Goal: Information Seeking & Learning: Learn about a topic

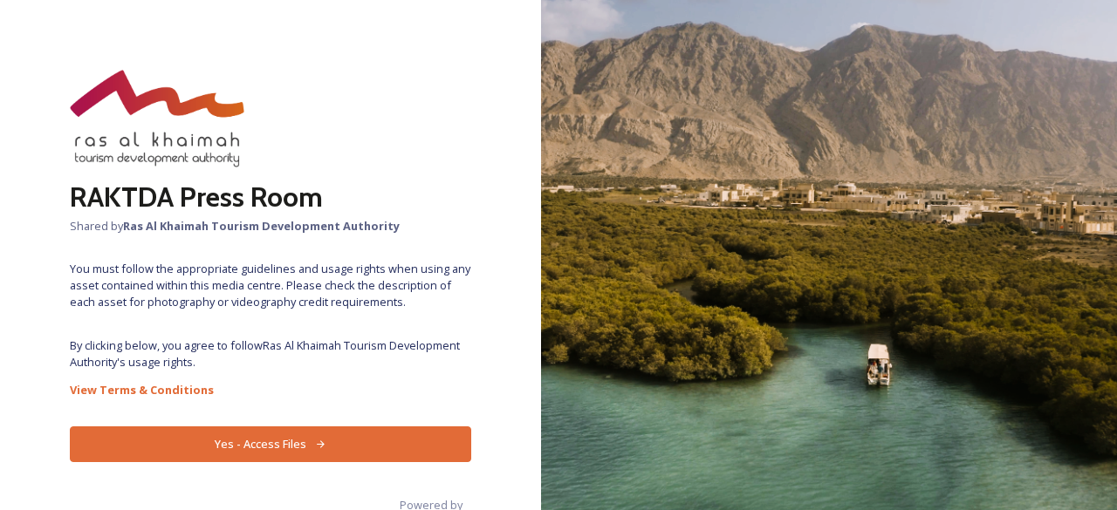
click at [348, 442] on button "Yes - Access Files" at bounding box center [270, 445] width 401 height 36
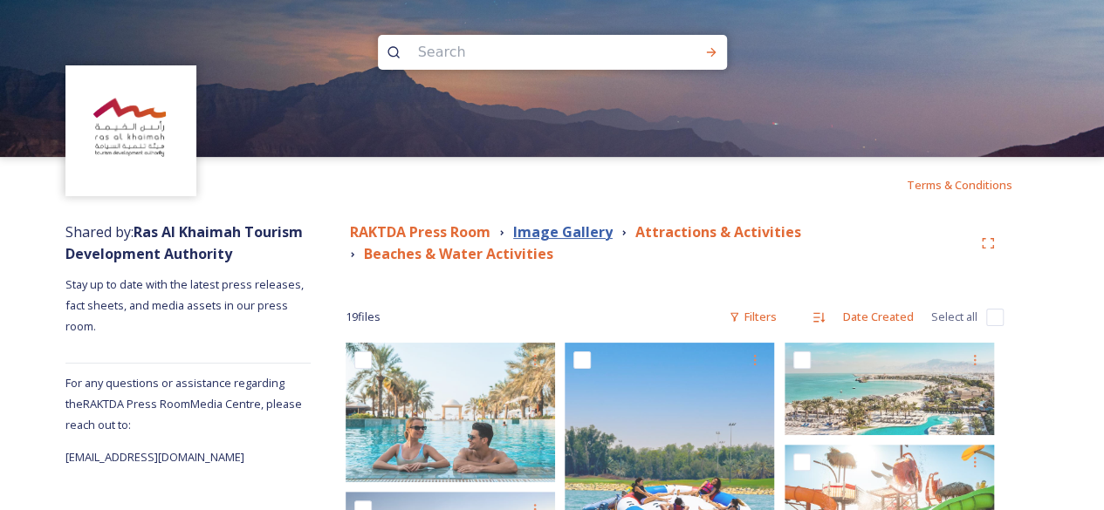
click at [593, 228] on strong "Image Gallery" at bounding box center [562, 231] width 99 height 19
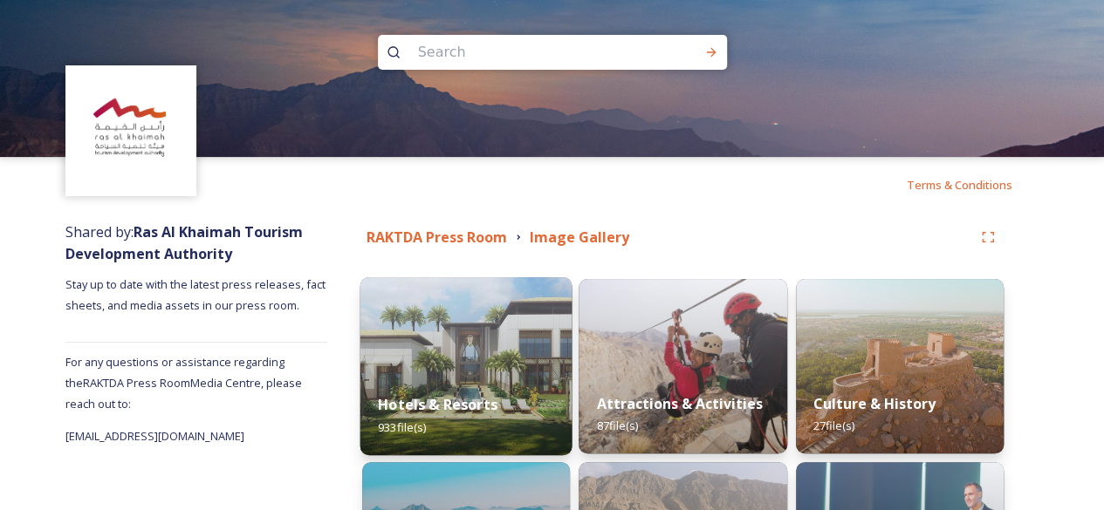
scroll to position [291, 0]
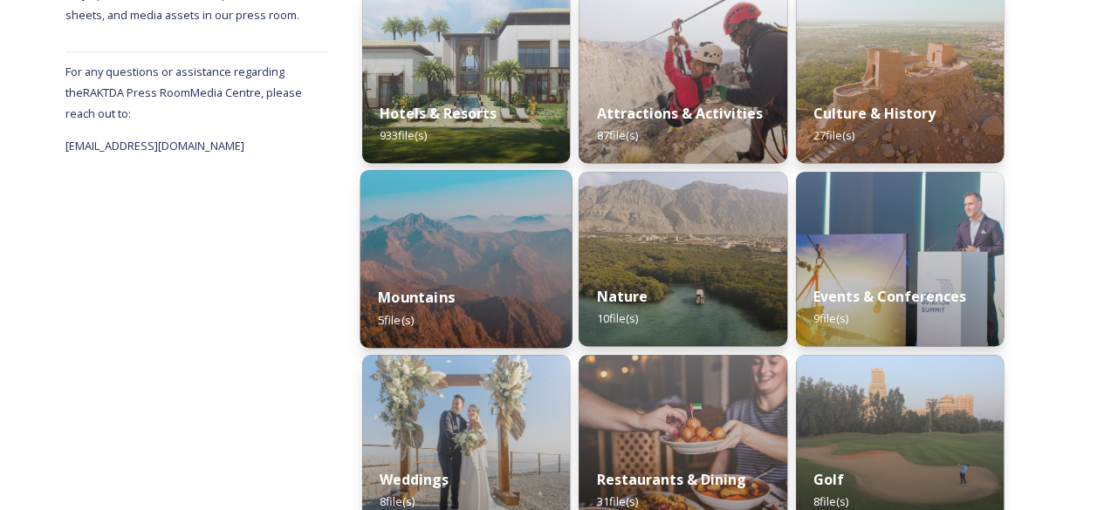
click at [476, 268] on img at bounding box center [466, 259] width 212 height 178
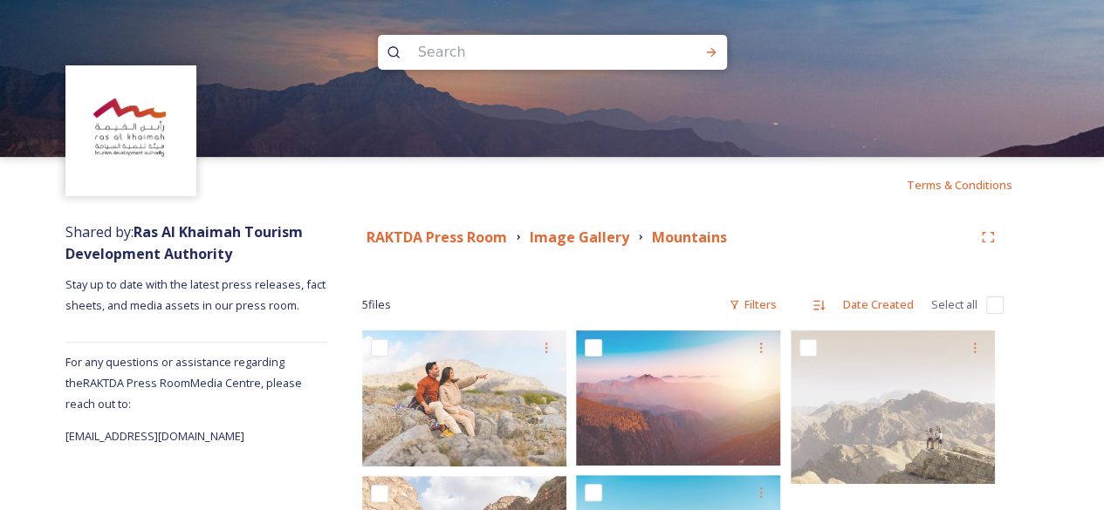
scroll to position [140, 0]
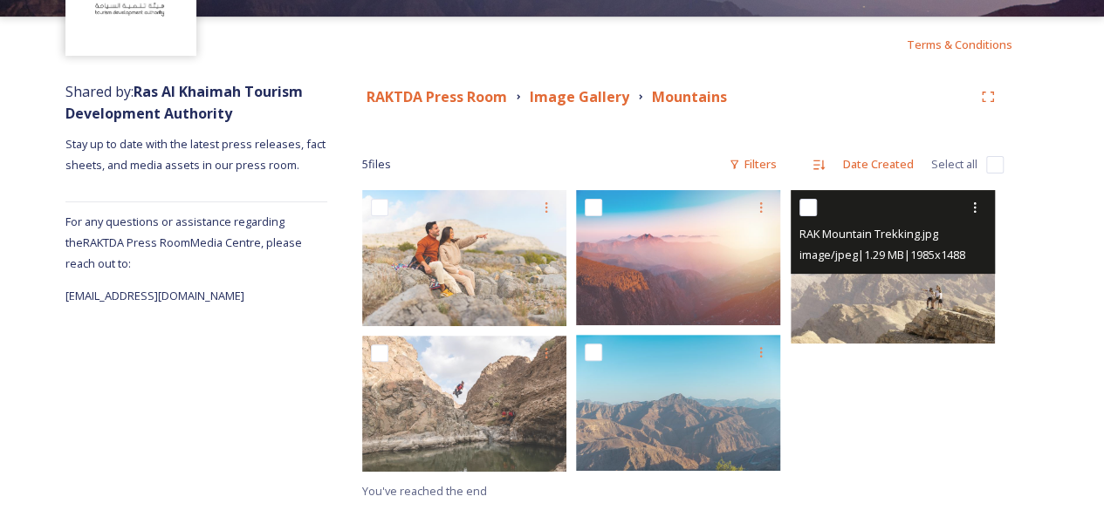
click at [866, 285] on img at bounding box center [893, 267] width 204 height 154
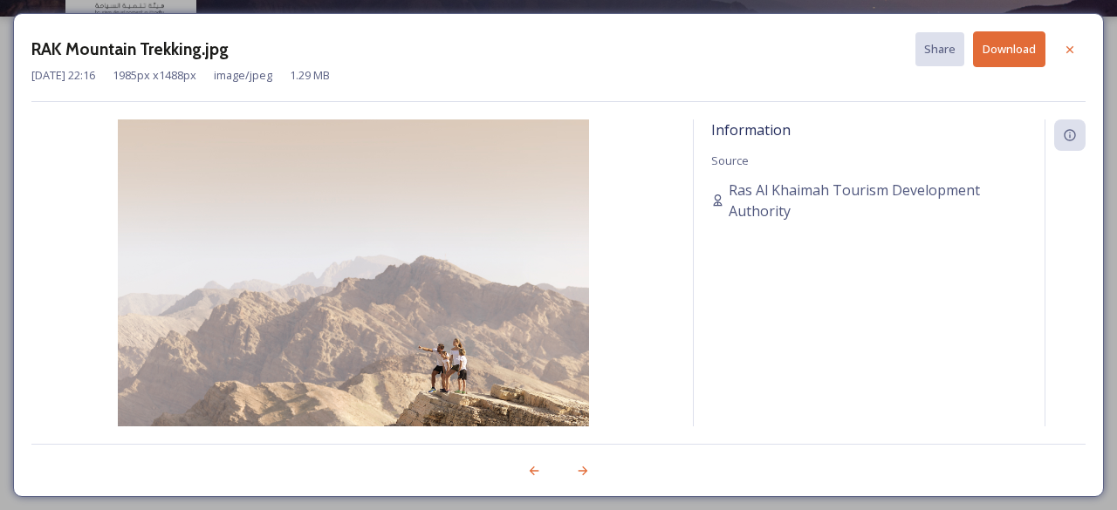
drag, startPoint x: 1063, startPoint y: 48, endPoint x: 974, endPoint y: 111, distance: 108.9
click at [1064, 48] on icon at bounding box center [1070, 50] width 14 height 14
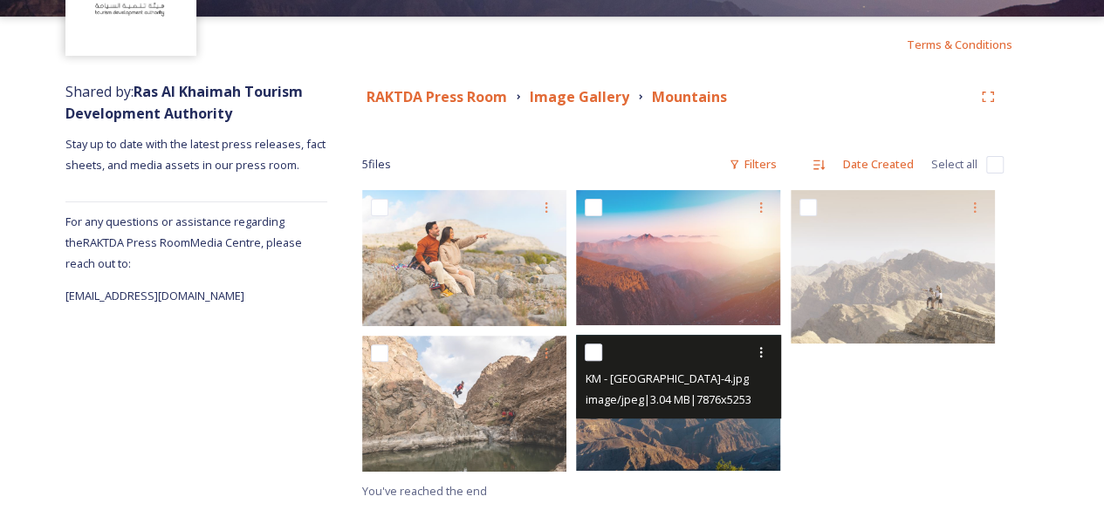
click at [720, 429] on img at bounding box center [678, 403] width 204 height 136
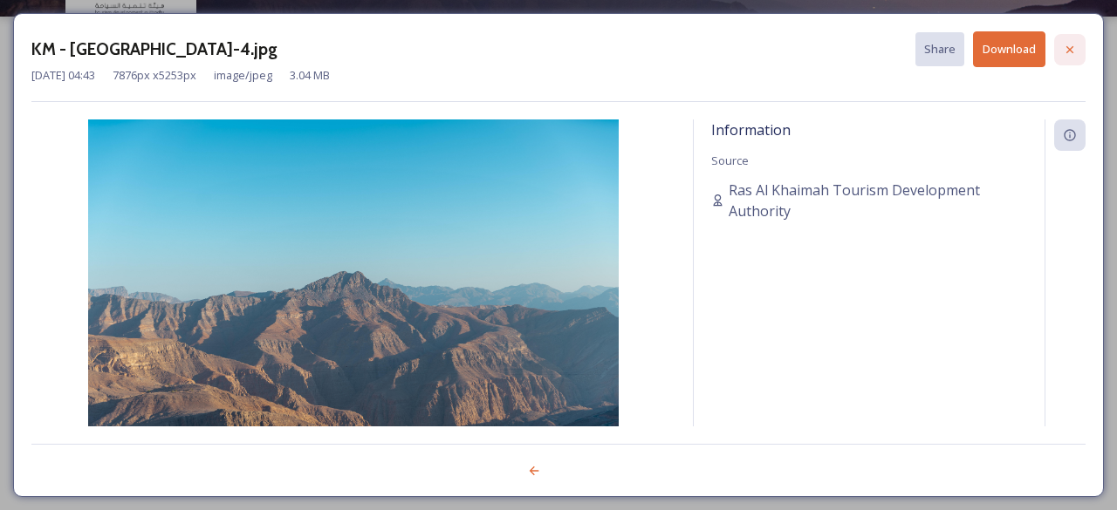
click at [1074, 53] on icon at bounding box center [1070, 50] width 14 height 14
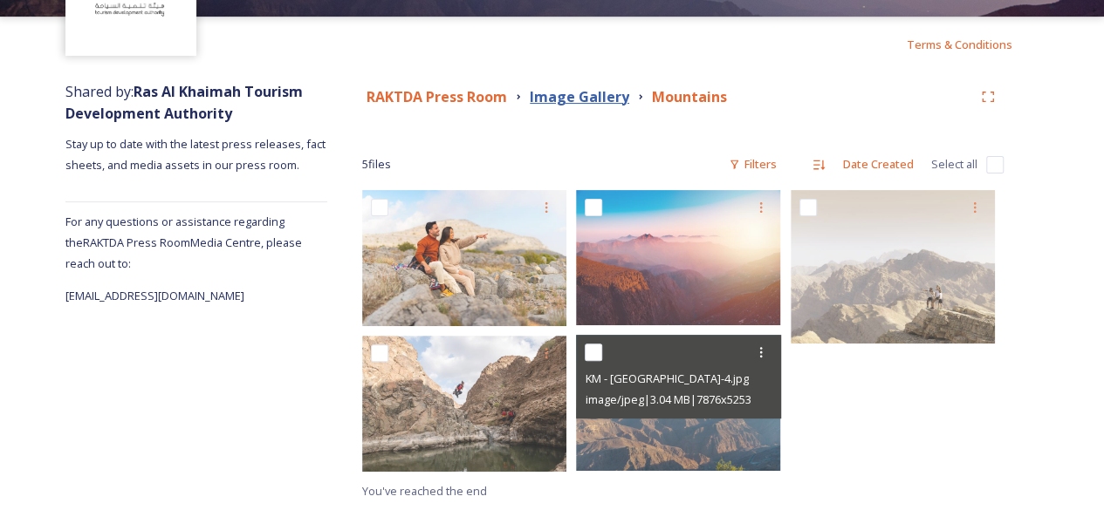
click at [609, 94] on strong "Image Gallery" at bounding box center [579, 96] width 99 height 19
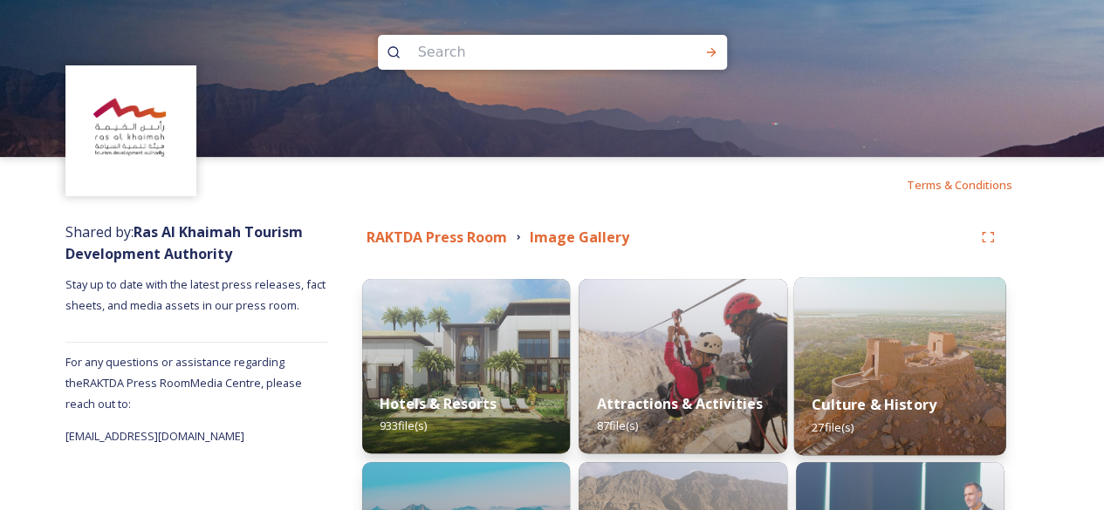
click at [838, 396] on strong "Culture & History" at bounding box center [873, 404] width 125 height 19
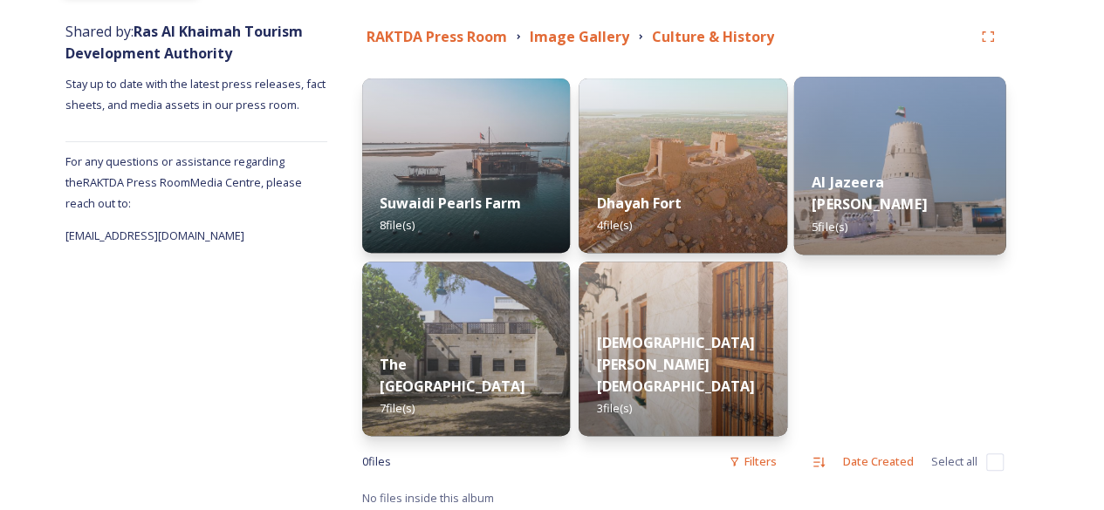
scroll to position [208, 0]
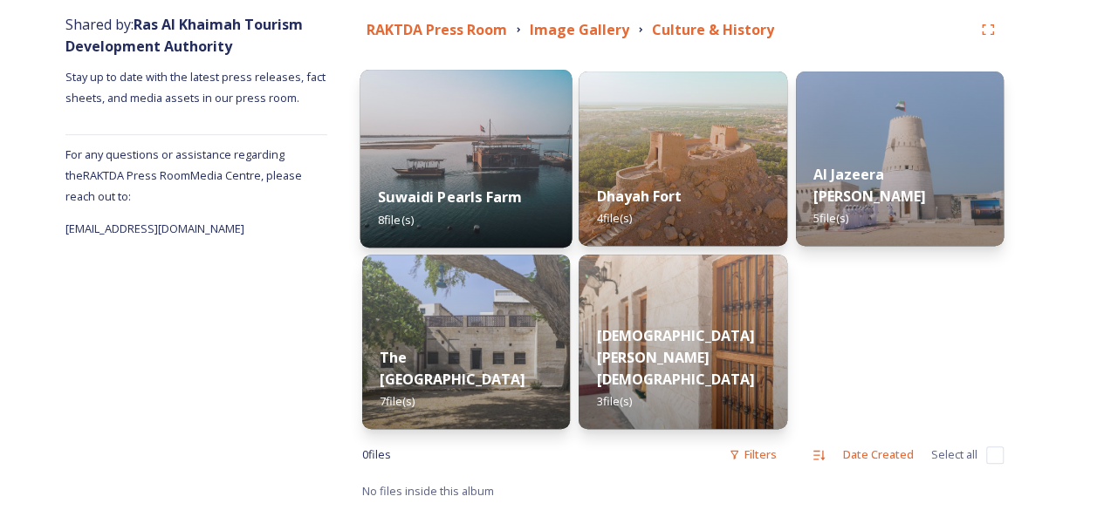
click at [503, 219] on div "Suwaidi Pearls Farm 8 file(s)" at bounding box center [466, 207] width 212 height 79
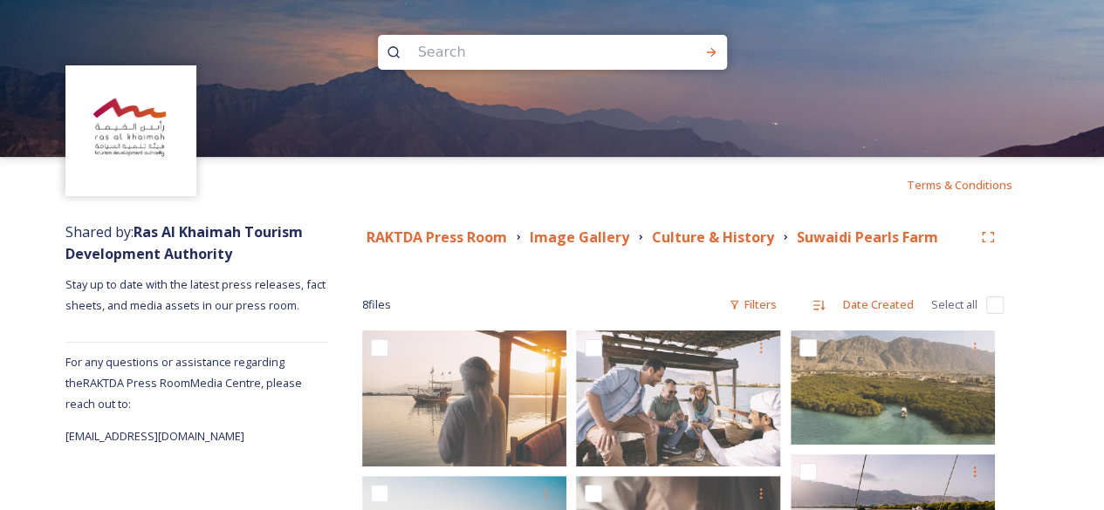
scroll to position [291, 0]
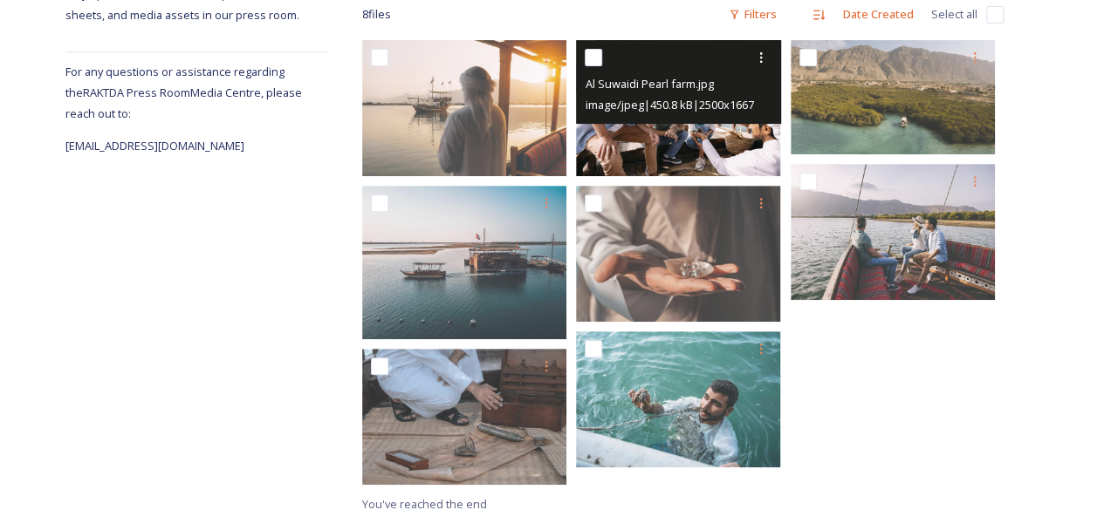
click at [656, 149] on img at bounding box center [678, 108] width 204 height 136
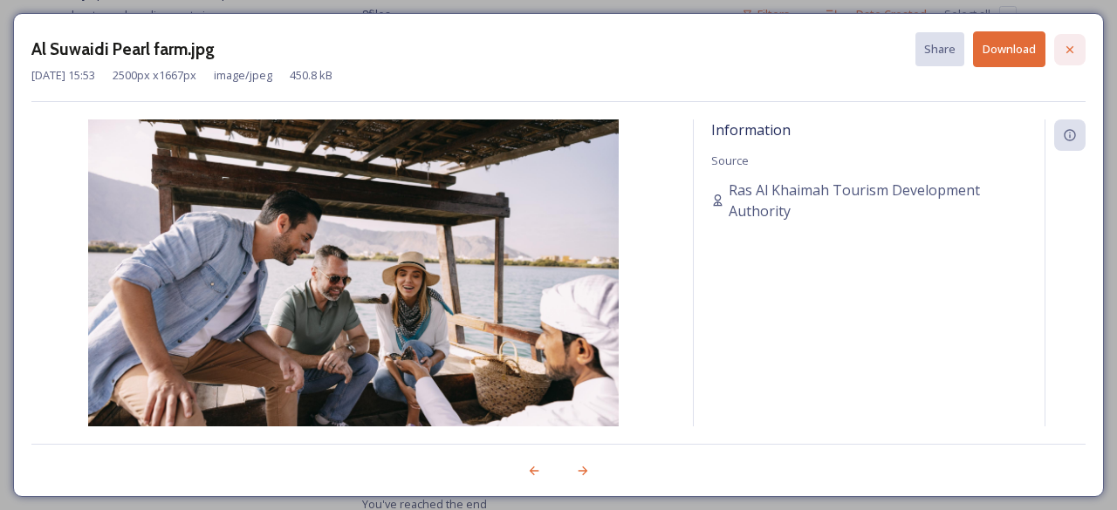
click at [1069, 52] on icon at bounding box center [1070, 50] width 14 height 14
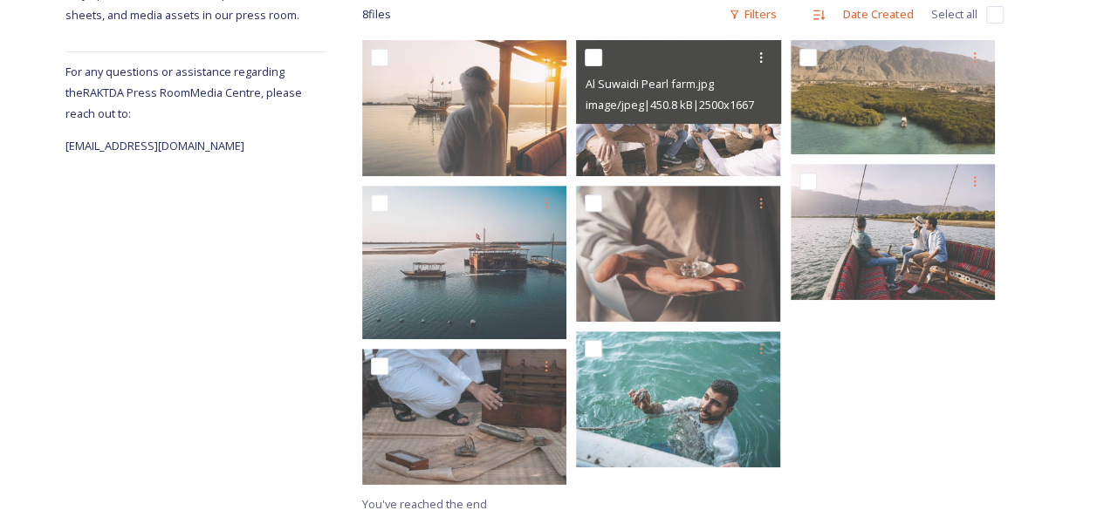
click at [862, 389] on div at bounding box center [897, 267] width 213 height 454
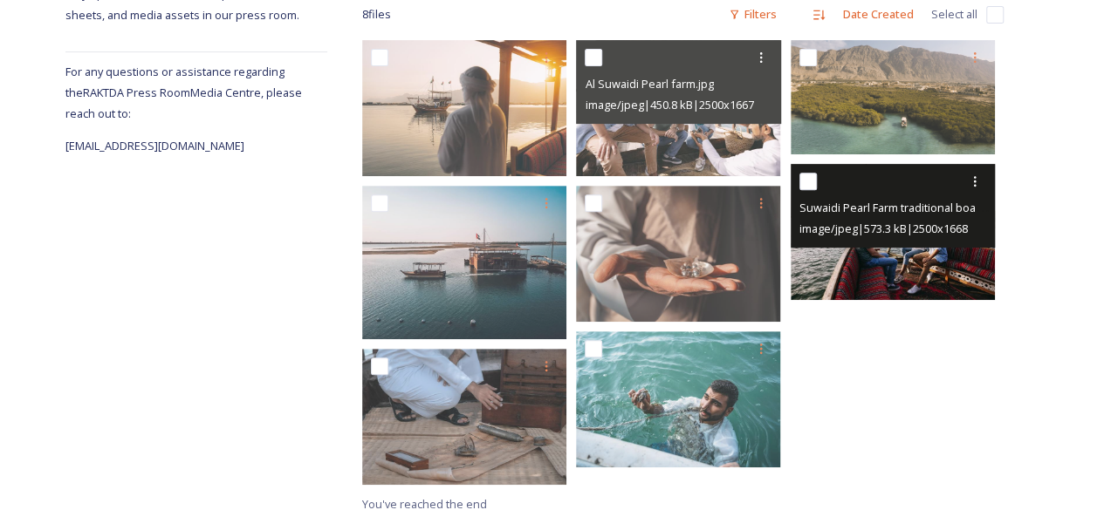
click at [897, 254] on img at bounding box center [893, 232] width 204 height 136
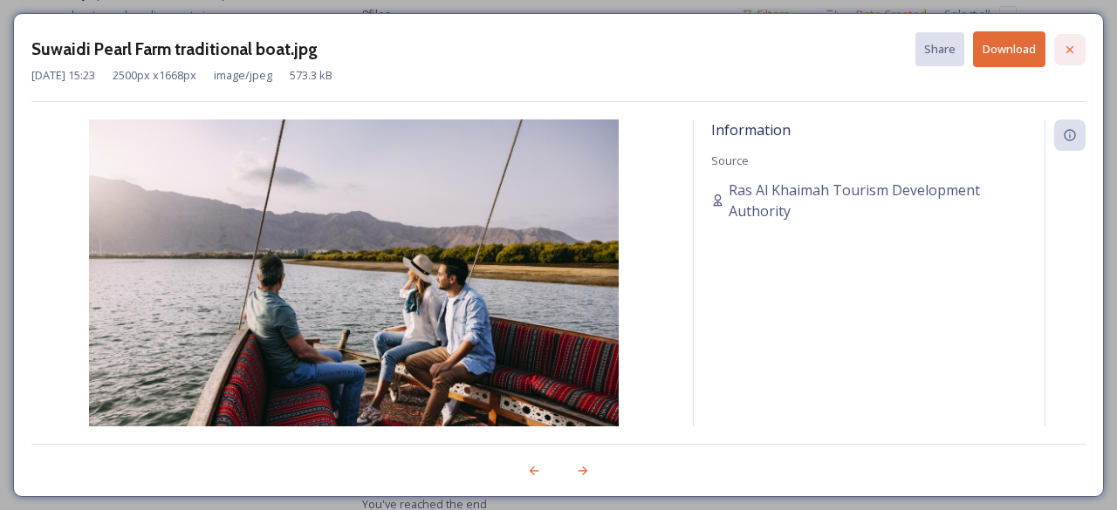
click at [1076, 52] on icon at bounding box center [1070, 50] width 14 height 14
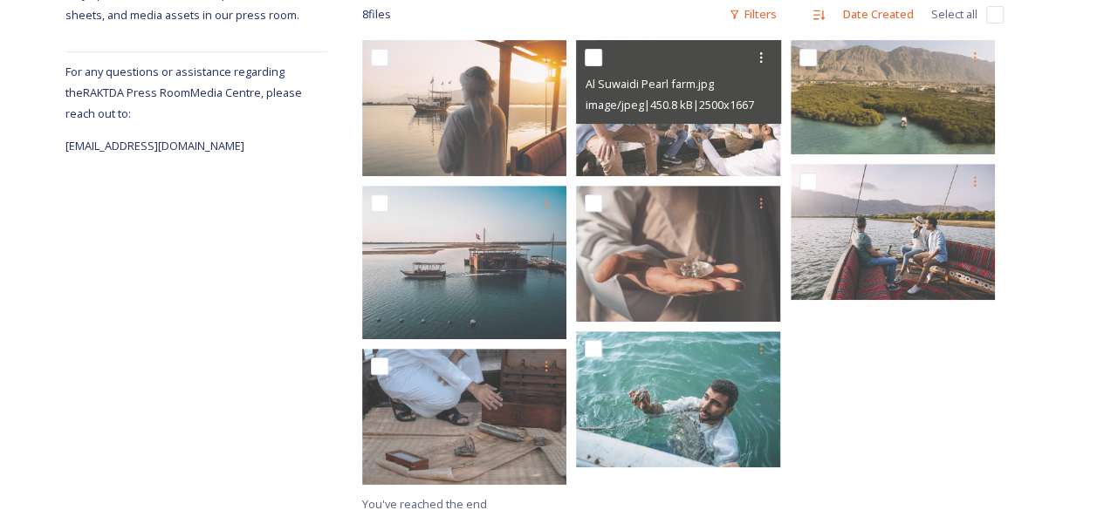
scroll to position [0, 0]
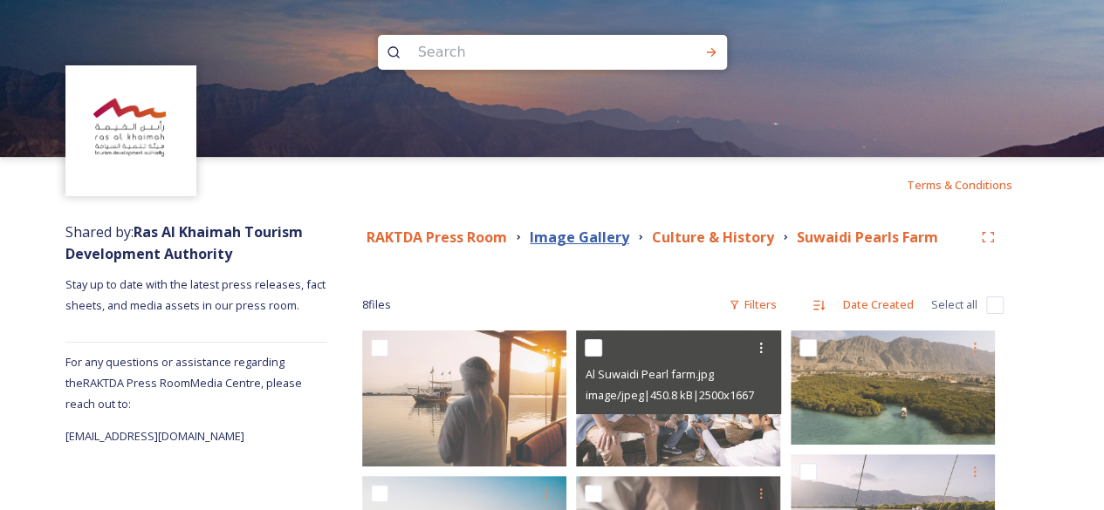
click at [559, 241] on strong "Image Gallery" at bounding box center [579, 237] width 99 height 19
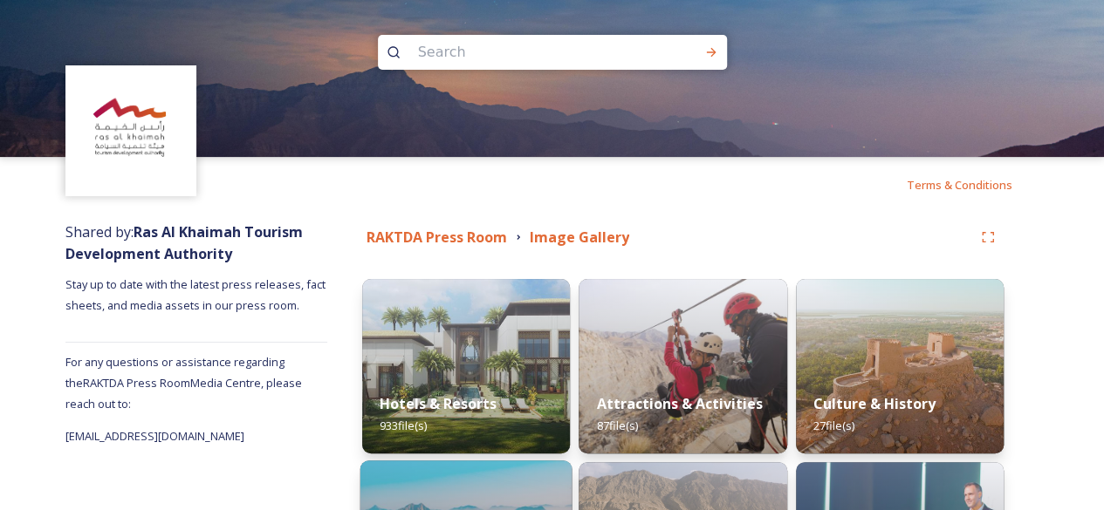
scroll to position [291, 0]
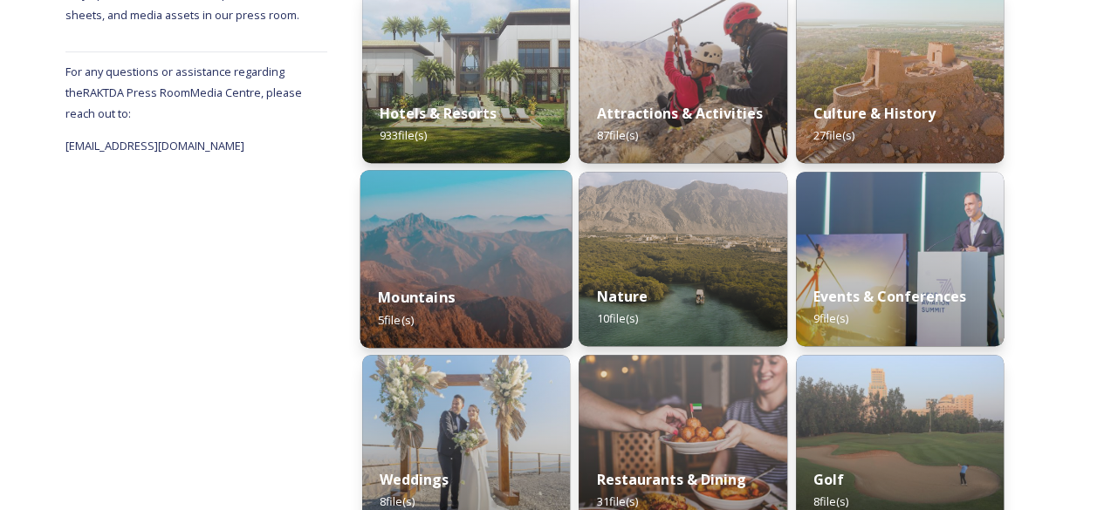
click at [458, 284] on div "Mountains 5 file(s)" at bounding box center [466, 308] width 212 height 79
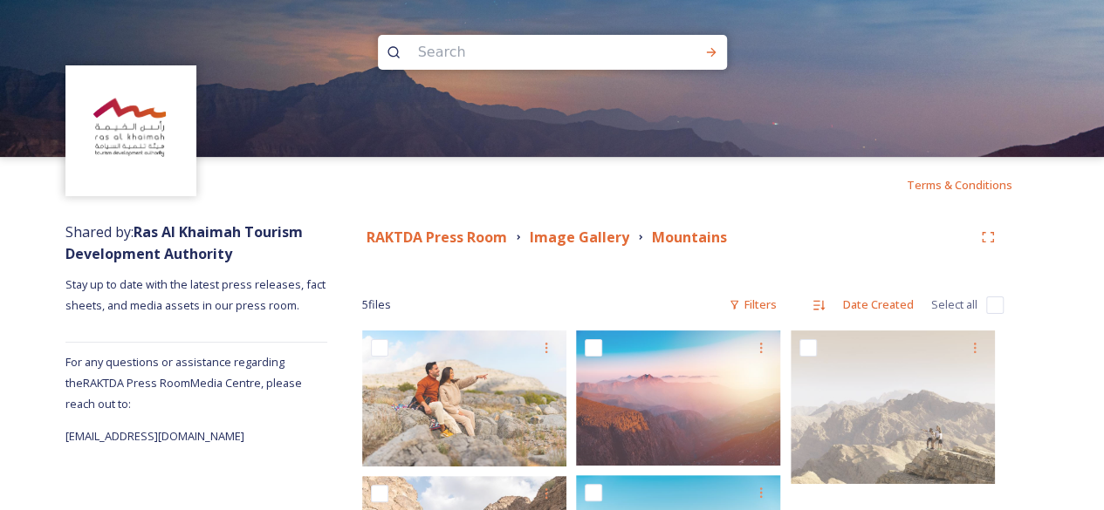
scroll to position [140, 0]
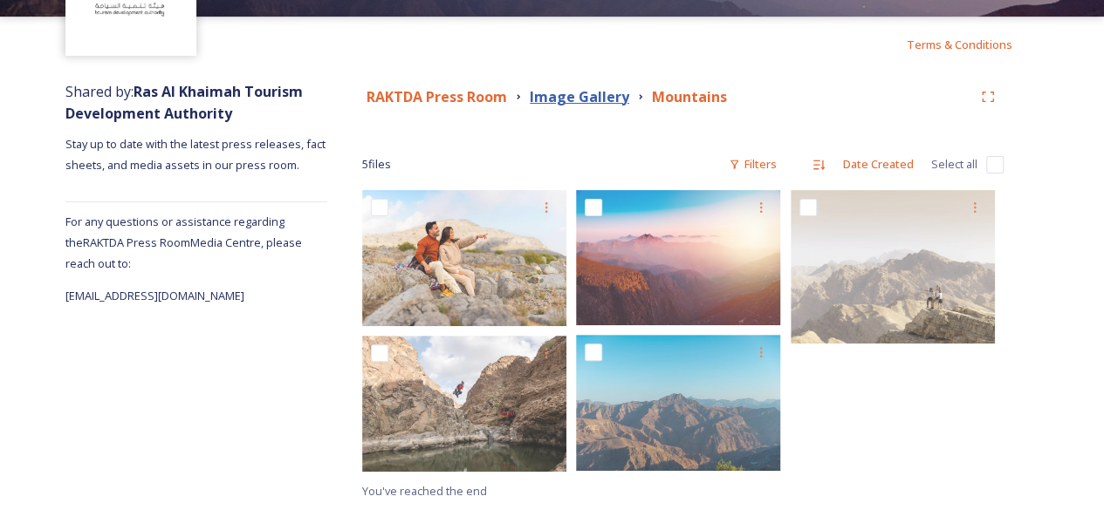
click at [592, 92] on strong "Image Gallery" at bounding box center [579, 96] width 99 height 19
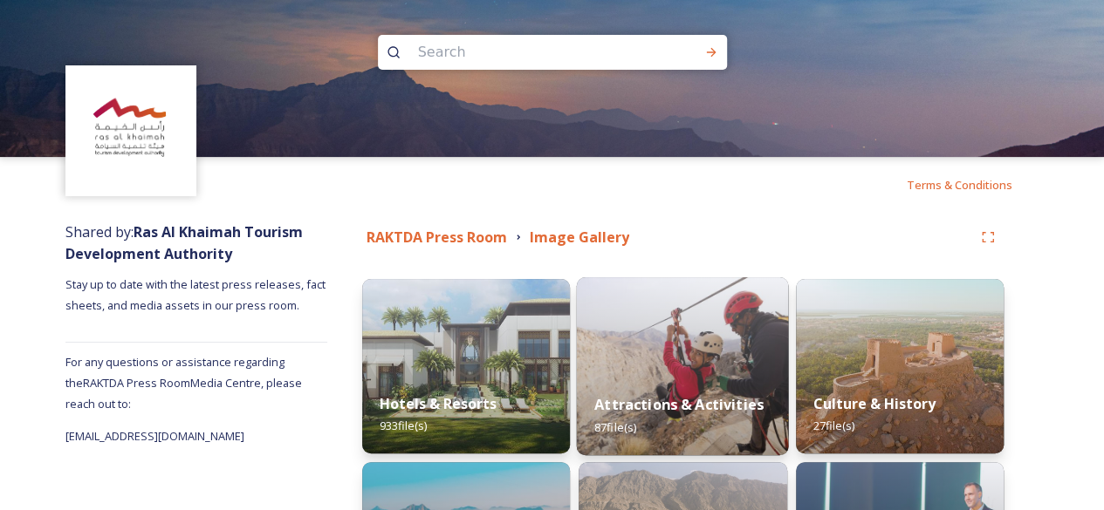
click at [675, 345] on img at bounding box center [683, 366] width 212 height 178
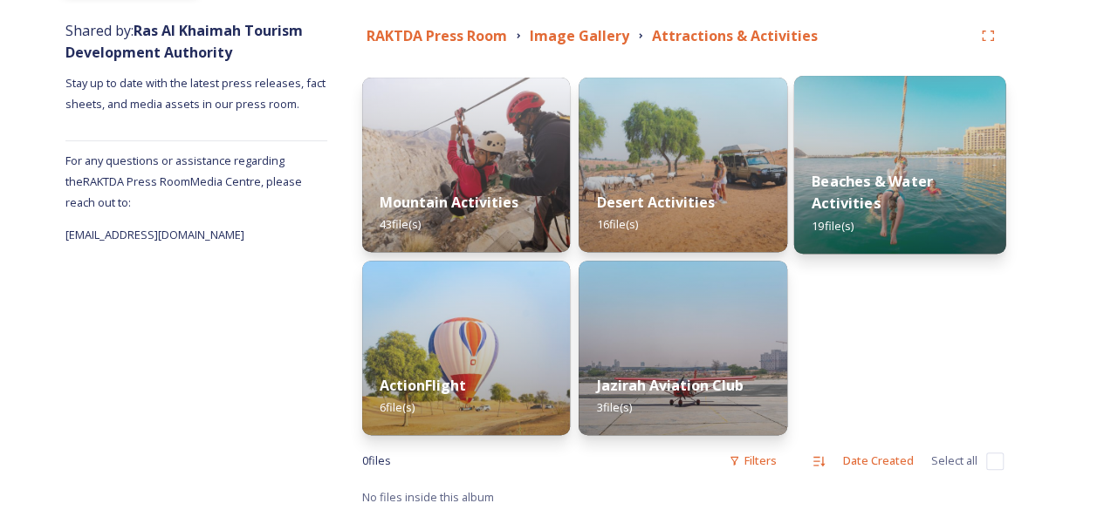
scroll to position [208, 0]
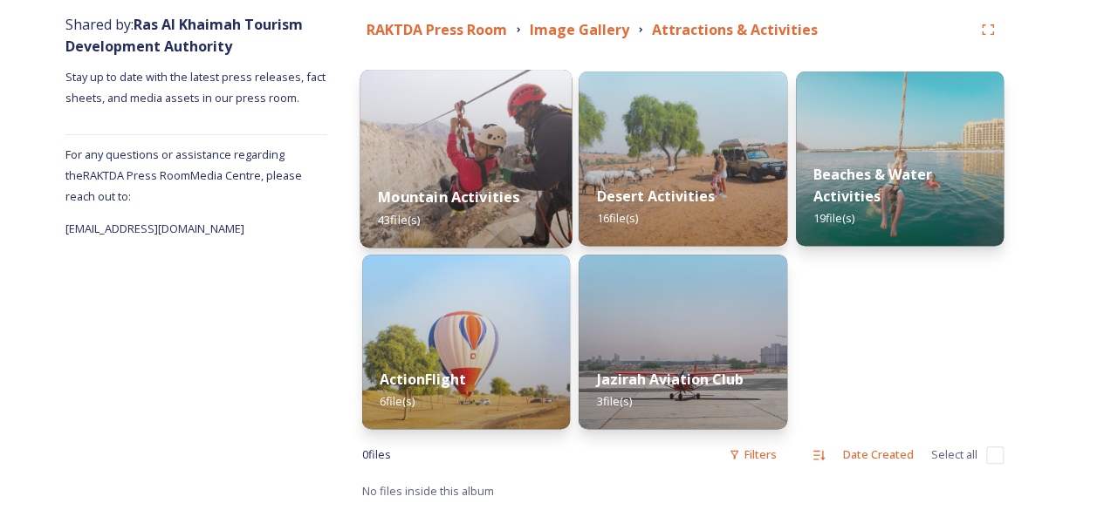
click at [405, 171] on div "Mountain Activities 43 file(s)" at bounding box center [466, 207] width 212 height 79
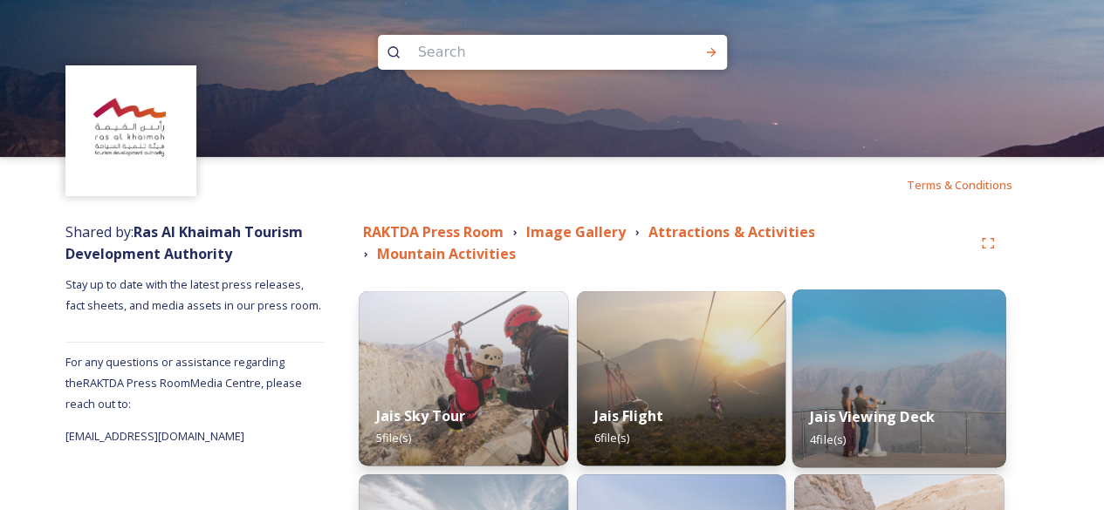
click at [941, 325] on img at bounding box center [898, 379] width 213 height 178
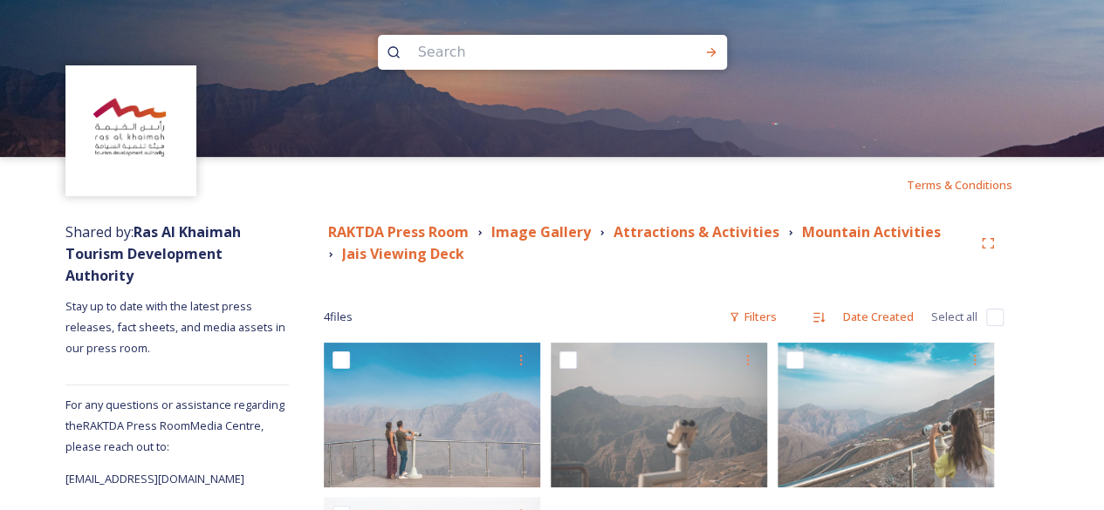
scroll to position [168, 0]
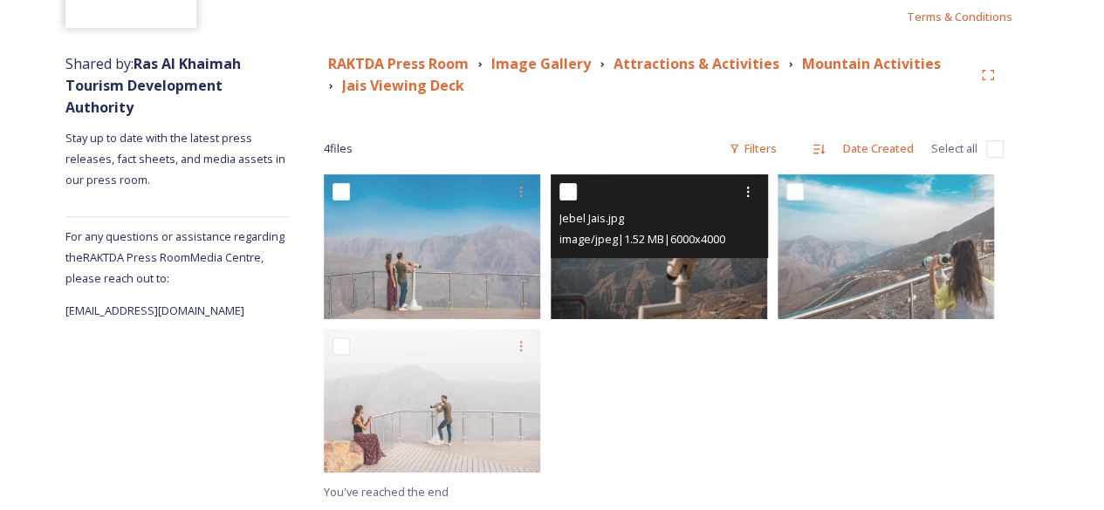
click at [705, 286] on img at bounding box center [659, 247] width 216 height 144
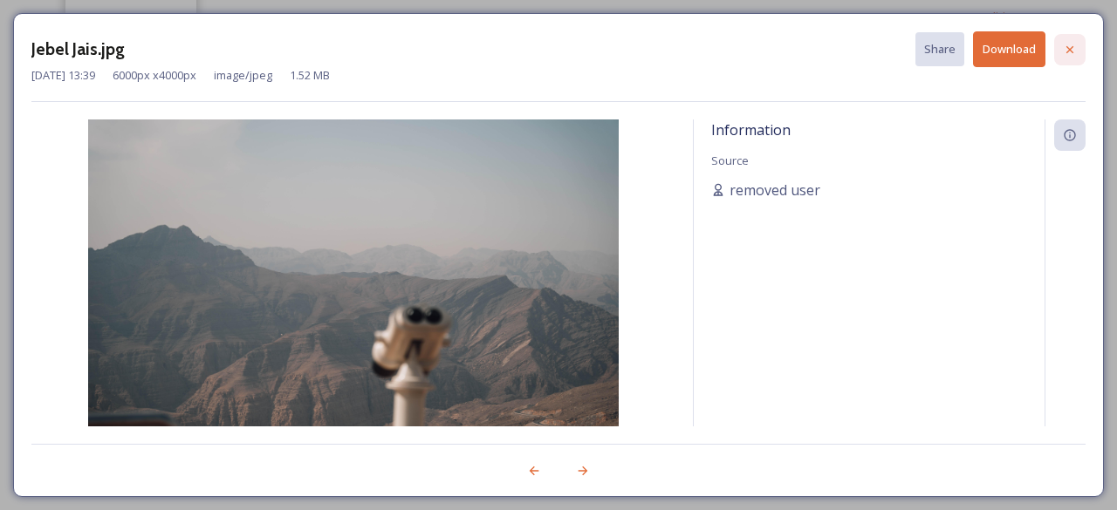
click at [1063, 53] on icon at bounding box center [1070, 50] width 14 height 14
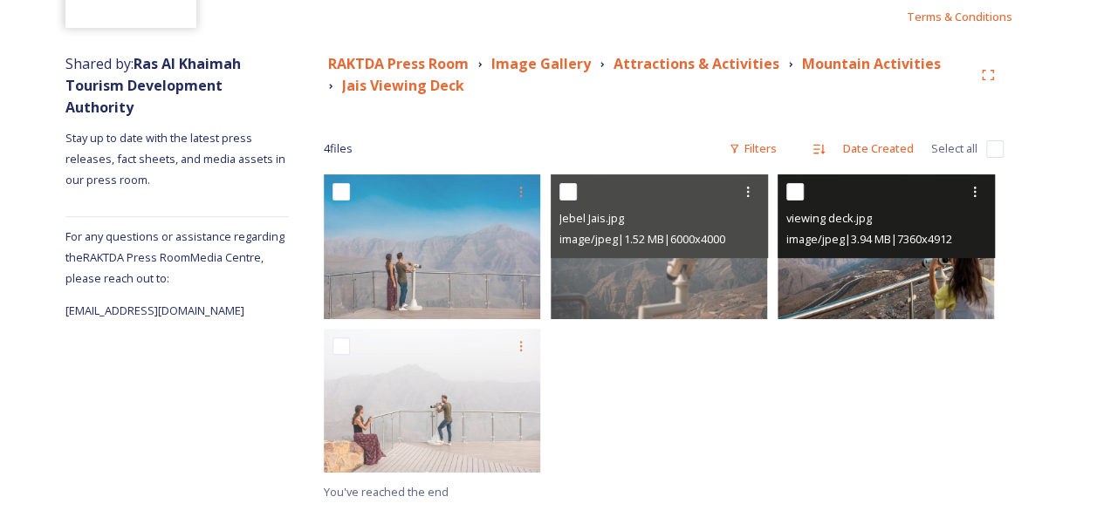
click at [920, 298] on img at bounding box center [885, 247] width 216 height 144
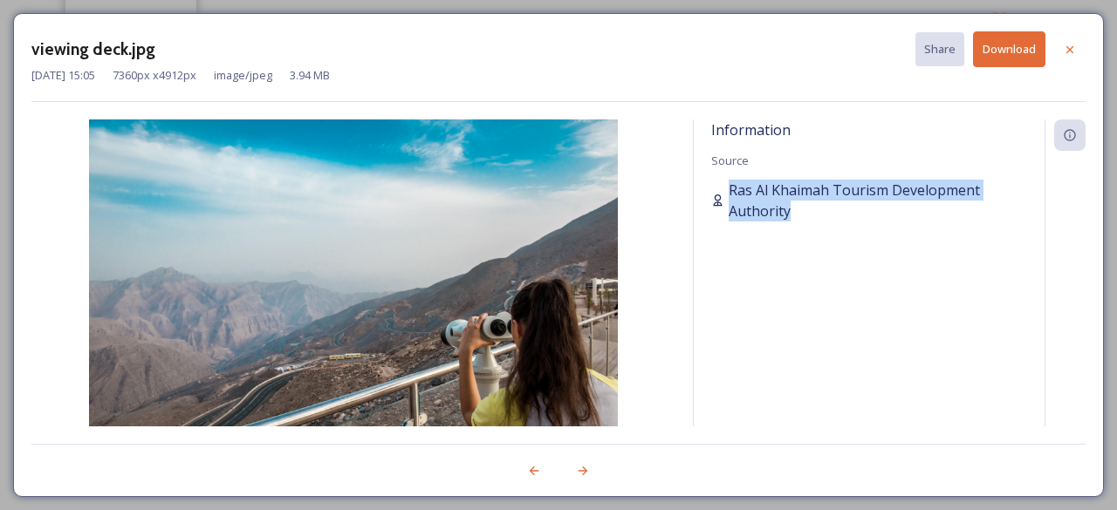
drag, startPoint x: 729, startPoint y: 188, endPoint x: 801, endPoint y: 206, distance: 74.7
click at [801, 206] on div "Ras Al Khaimah Tourism Development Authority" at bounding box center [869, 201] width 316 height 42
copy span "Ras Al Khaimah Tourism Development Authority"
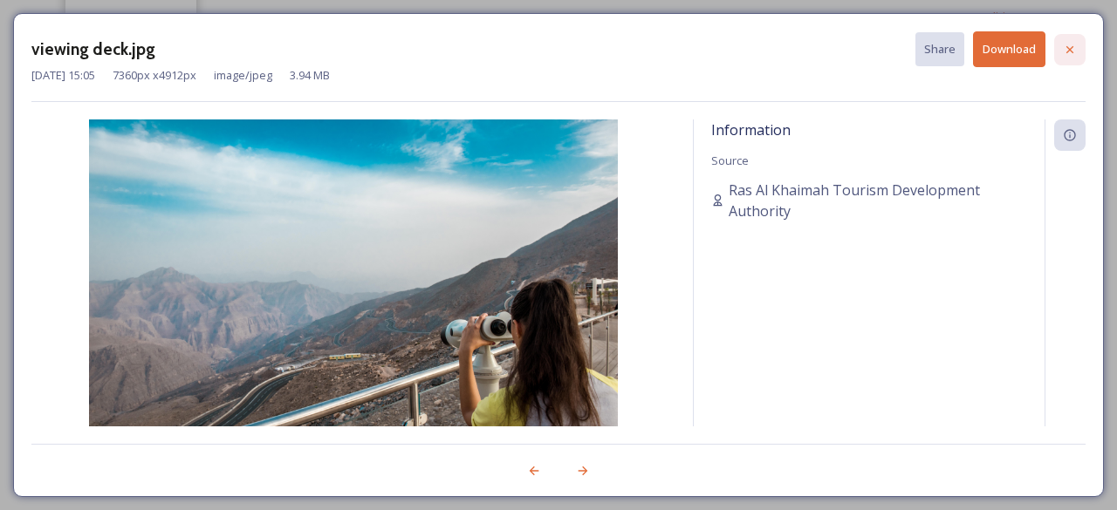
click at [1068, 56] on div at bounding box center [1069, 49] width 31 height 31
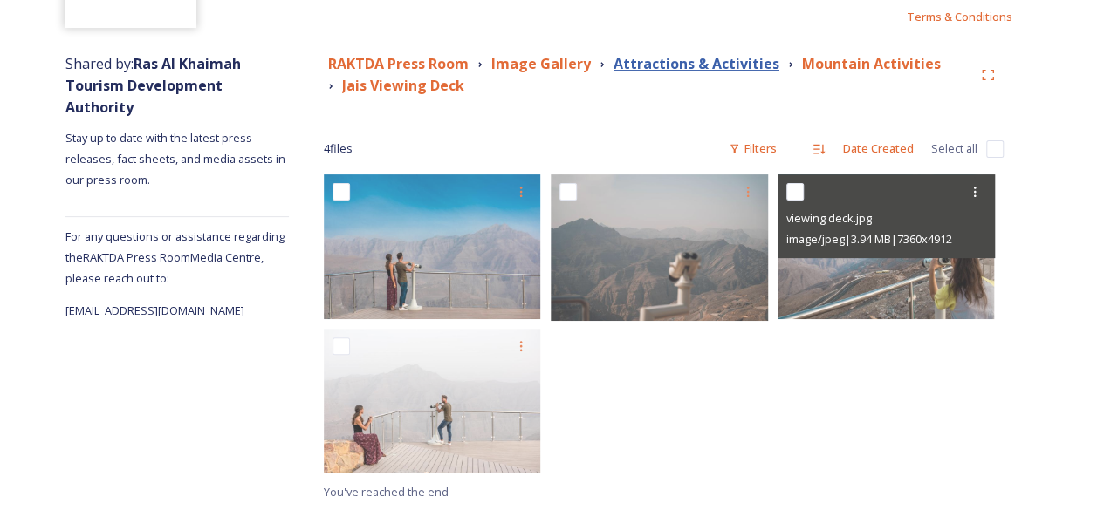
click at [668, 54] on strong "Attractions & Activities" at bounding box center [696, 63] width 166 height 19
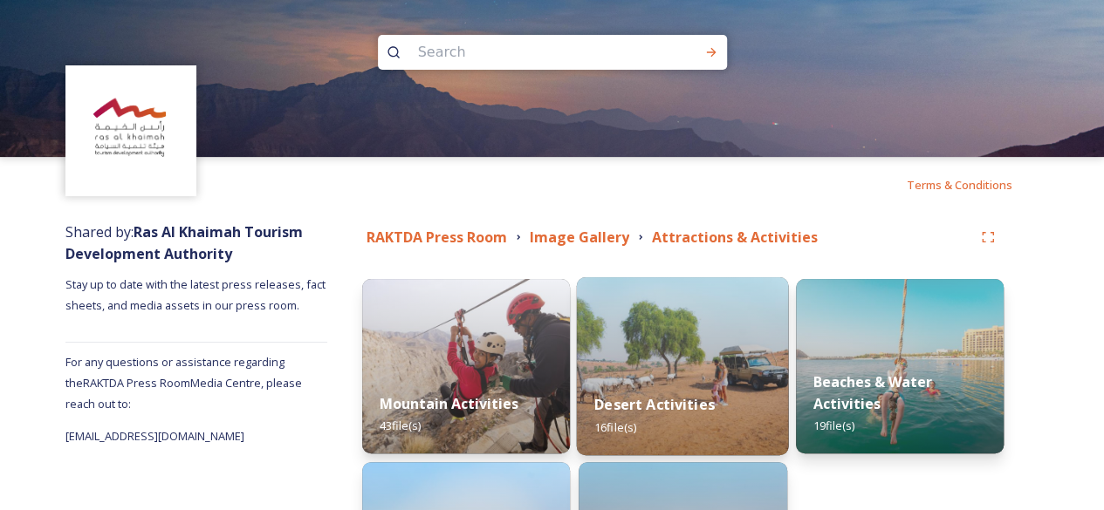
scroll to position [208, 0]
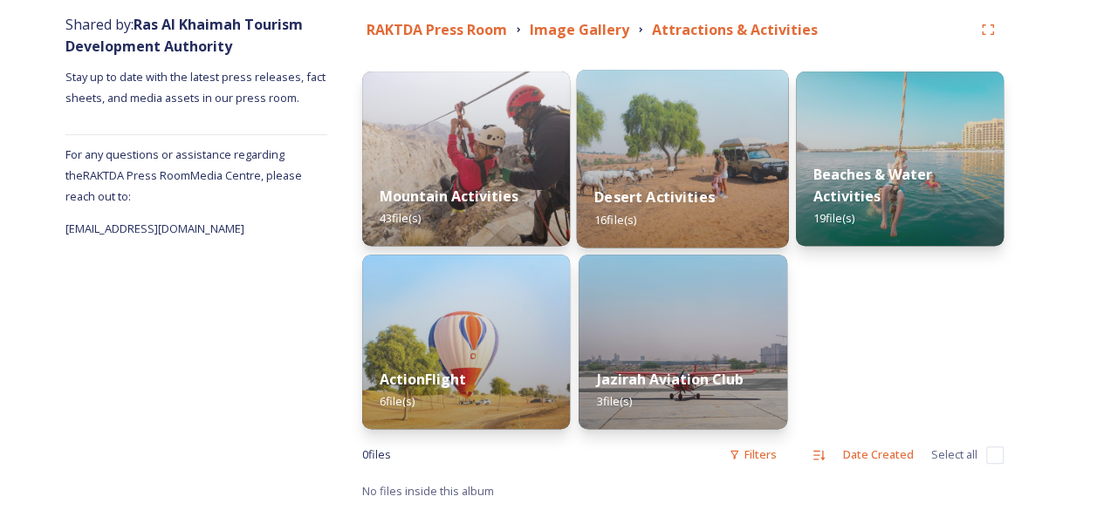
click at [686, 197] on strong "Desert Activities" at bounding box center [654, 197] width 120 height 19
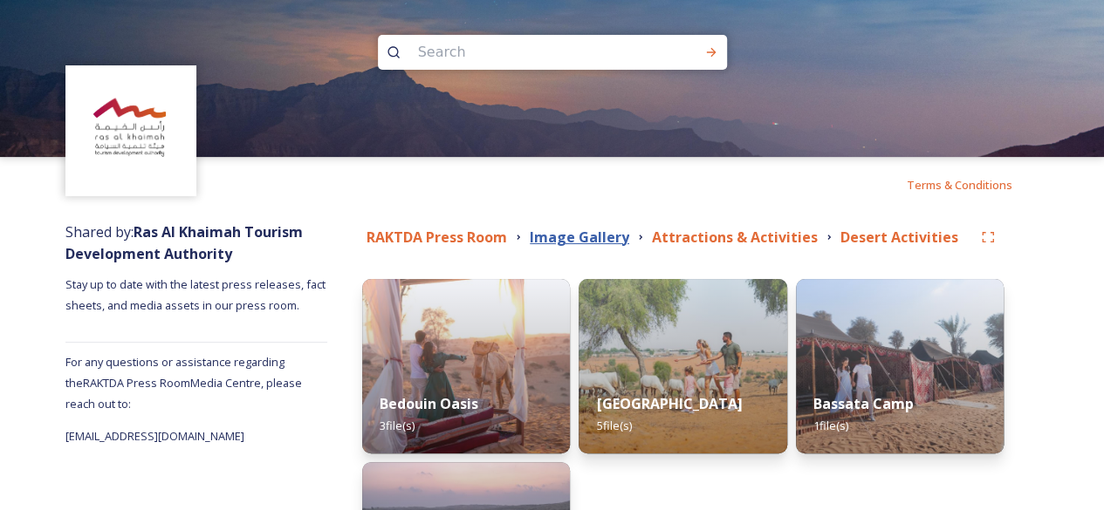
click at [604, 236] on strong "Image Gallery" at bounding box center [579, 237] width 99 height 19
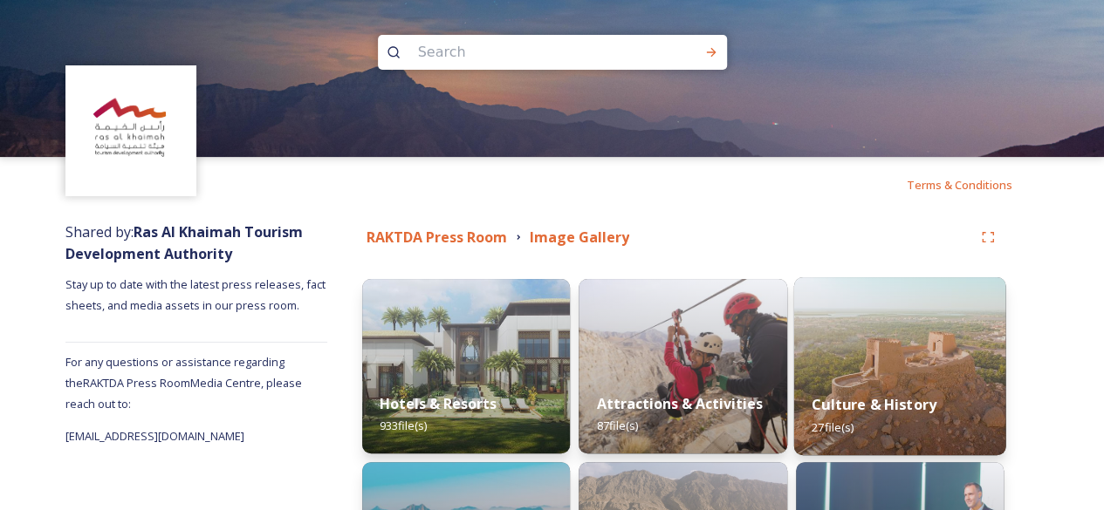
scroll to position [291, 0]
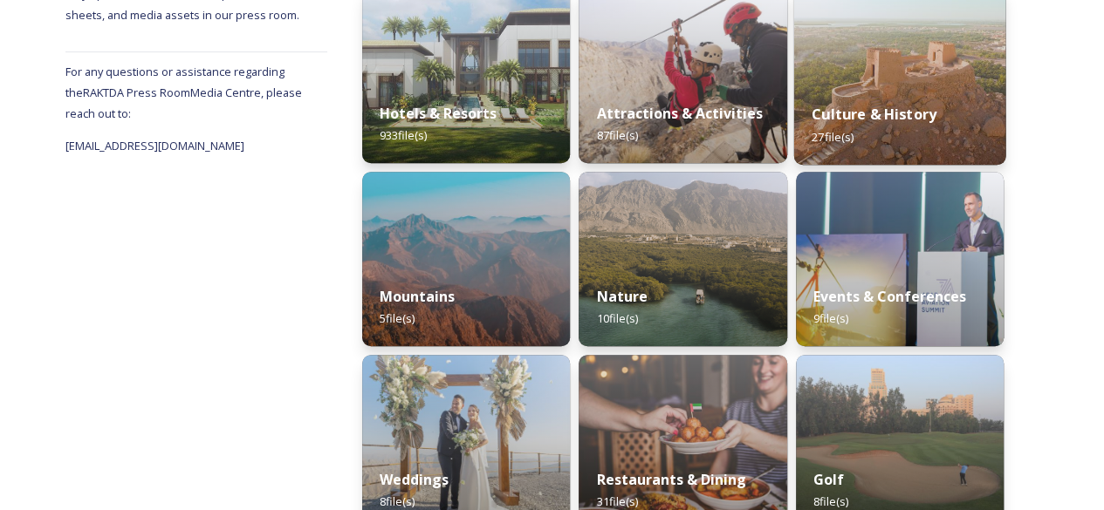
click at [852, 120] on strong "Culture & History" at bounding box center [873, 114] width 125 height 19
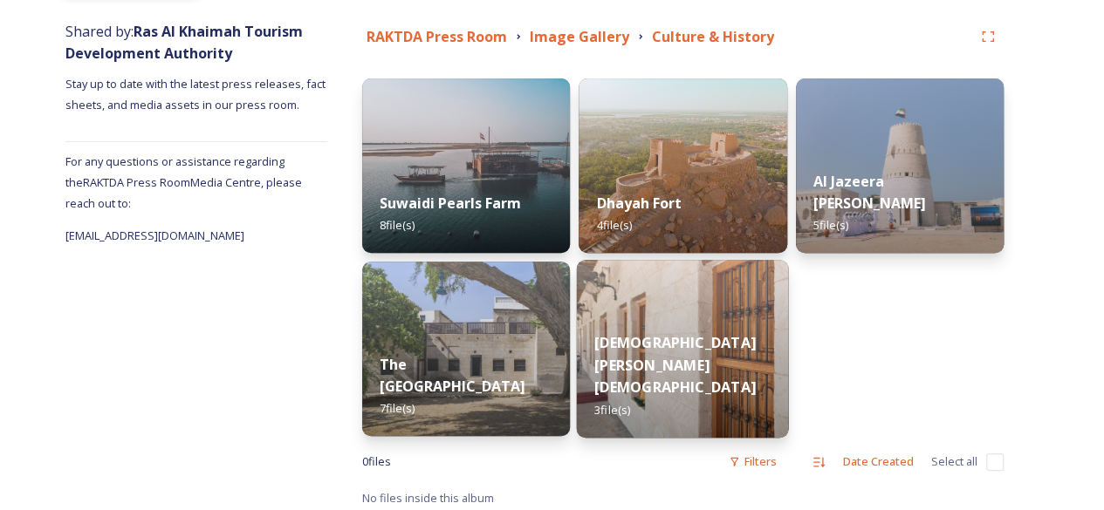
scroll to position [208, 0]
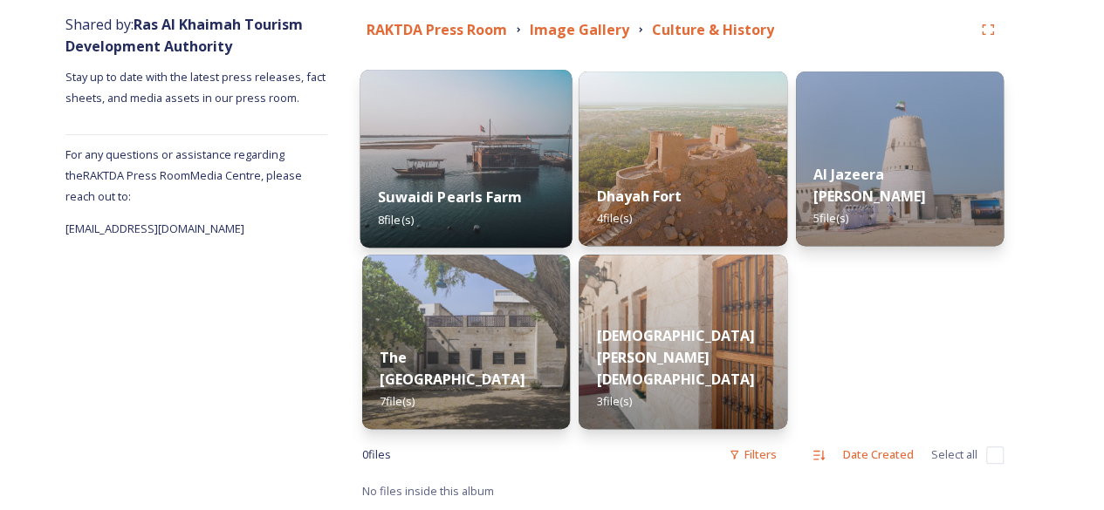
click at [443, 192] on strong "Suwaidi Pearls Farm" at bounding box center [450, 197] width 144 height 19
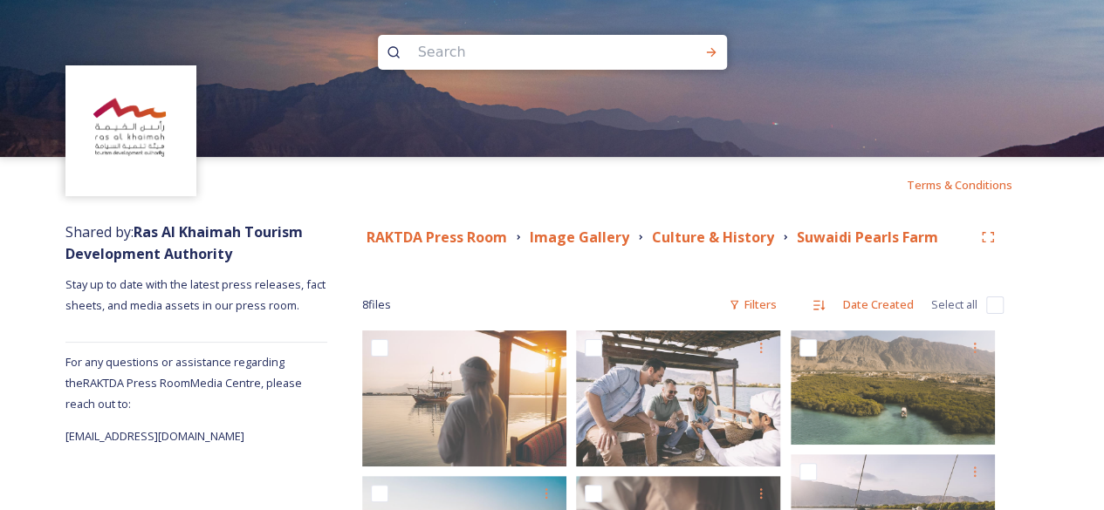
scroll to position [291, 0]
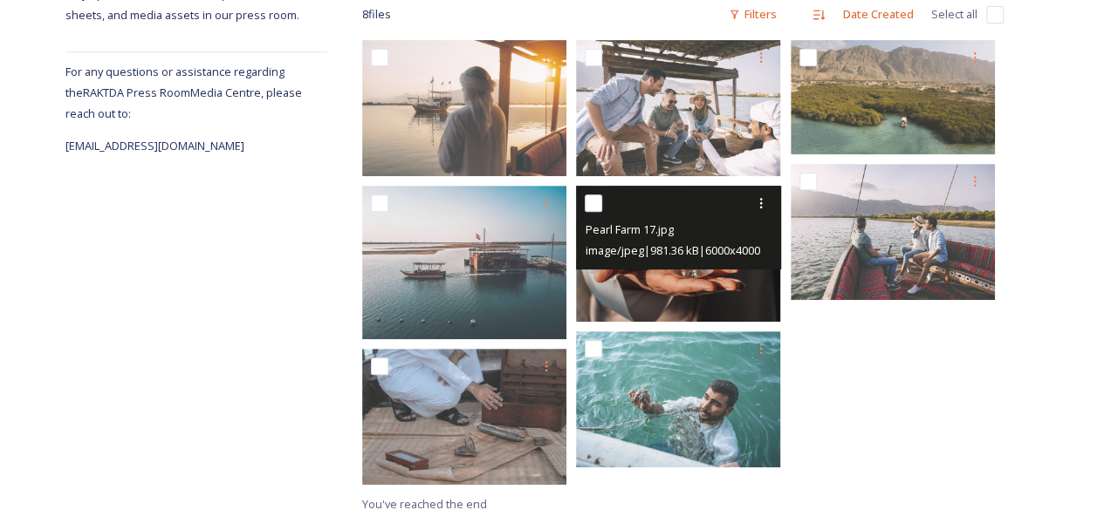
click at [604, 289] on img at bounding box center [678, 254] width 204 height 136
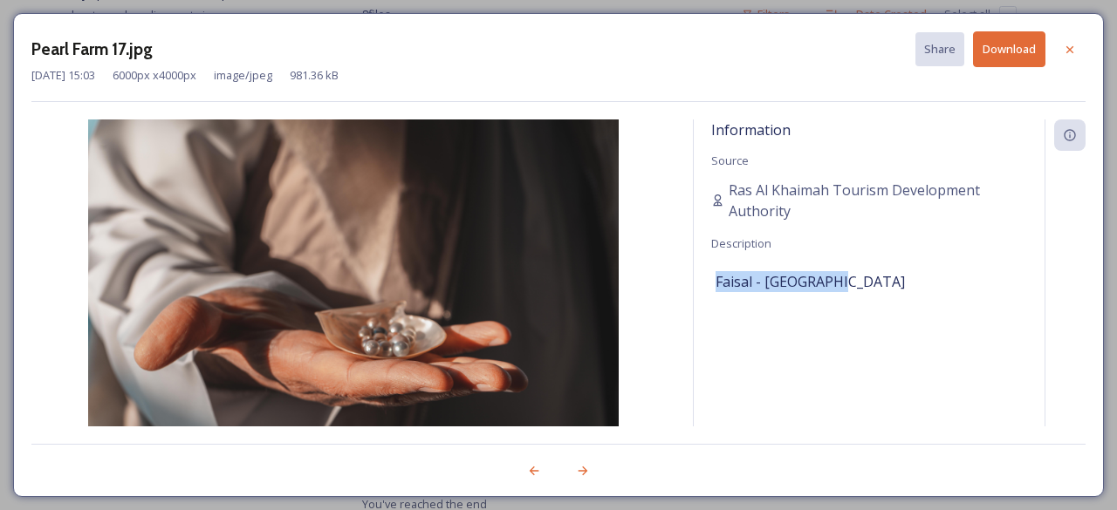
drag, startPoint x: 835, startPoint y: 284, endPoint x: 712, endPoint y: 280, distance: 123.1
click at [710, 277] on div "Information Source Ras Al Khaimah Tourism Development Authority Description Fai…" at bounding box center [869, 273] width 351 height 307
drag, startPoint x: 1071, startPoint y: 52, endPoint x: 1036, endPoint y: 8, distance: 56.6
click at [1071, 51] on icon at bounding box center [1070, 50] width 14 height 14
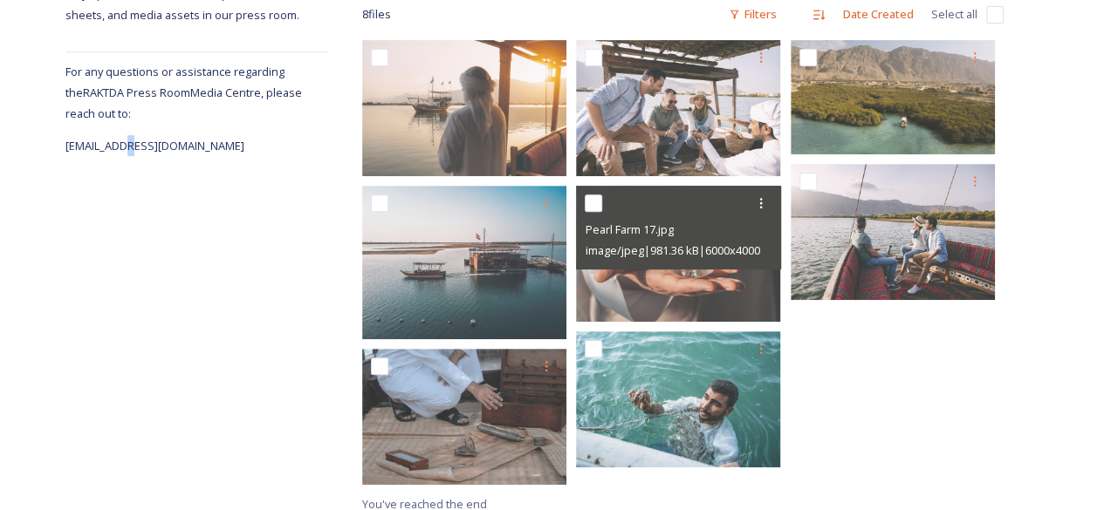
click at [134, 345] on div "Shared by: Ras Al Khaimah Tourism Development Authority Stay up to date with th…" at bounding box center [196, 222] width 262 height 601
click at [141, 341] on div "Shared by: Ras Al Khaimah Tourism Development Authority Stay up to date with th…" at bounding box center [196, 222] width 262 height 601
